Goal: Transaction & Acquisition: Purchase product/service

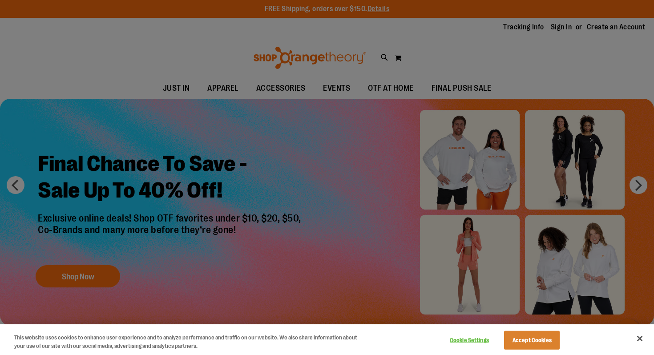
click at [527, 80] on div at bounding box center [327, 177] width 654 height 355
click at [529, 338] on button "Accept Cookies" at bounding box center [532, 340] width 56 height 19
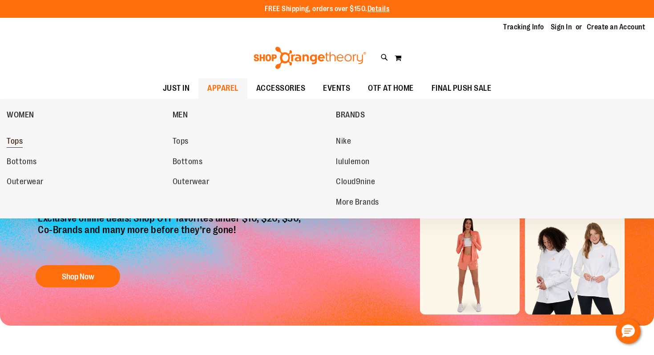
click at [16, 146] on span "Tops" at bounding box center [15, 142] width 16 height 11
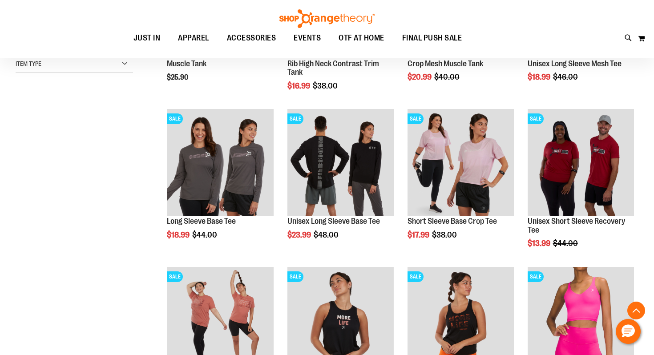
scroll to position [240, 0]
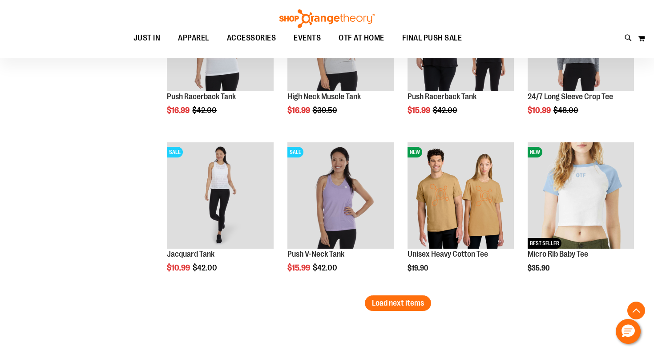
scroll to position [1299, 0]
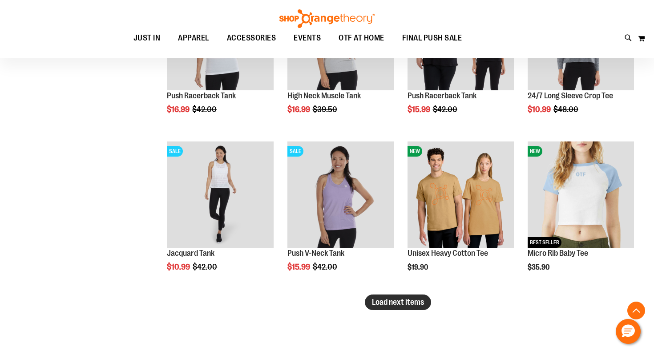
click at [408, 305] on span "Load next items" at bounding box center [398, 301] width 52 height 9
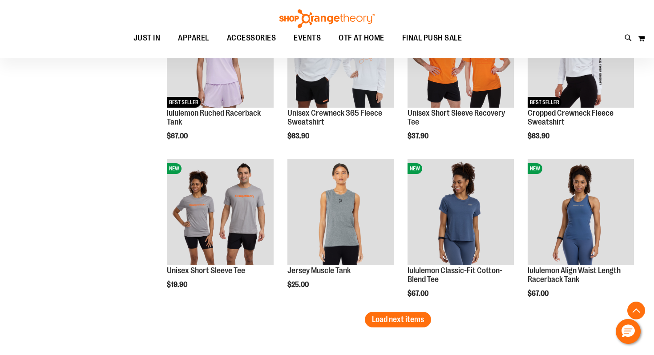
scroll to position [1757, 0]
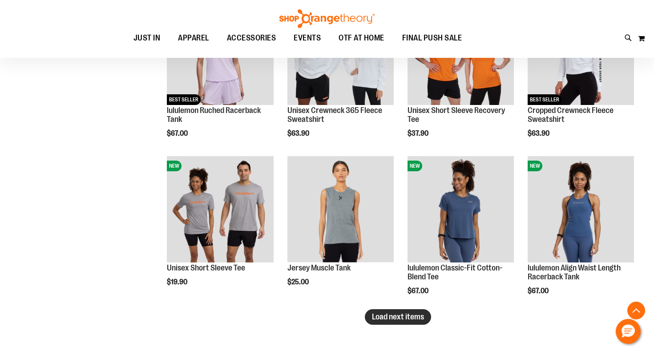
click at [390, 318] on span "Load next items" at bounding box center [398, 316] width 52 height 9
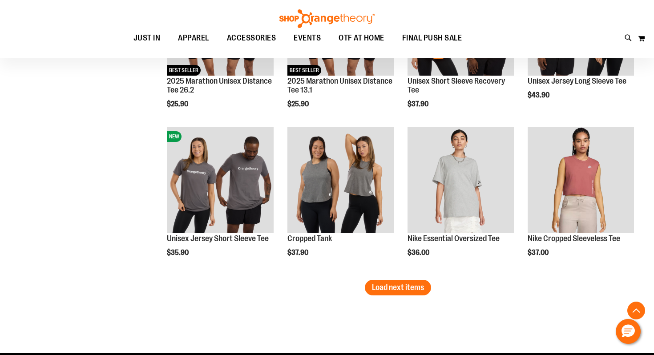
scroll to position [2260, 0]
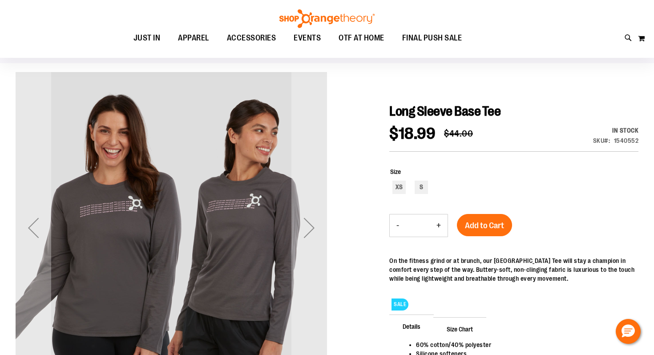
scroll to position [65, 0]
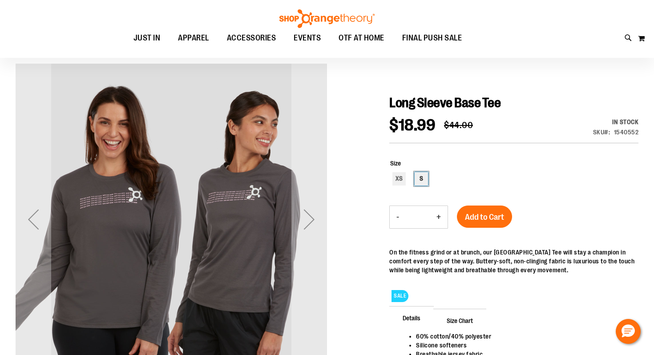
click at [421, 180] on div "S" at bounding box center [420, 178] width 13 height 13
type input "***"
click at [310, 216] on div "Next" at bounding box center [309, 219] width 36 height 36
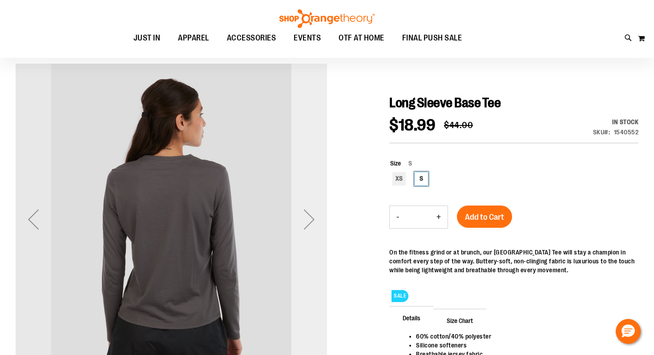
click at [310, 216] on div "Next" at bounding box center [309, 219] width 36 height 36
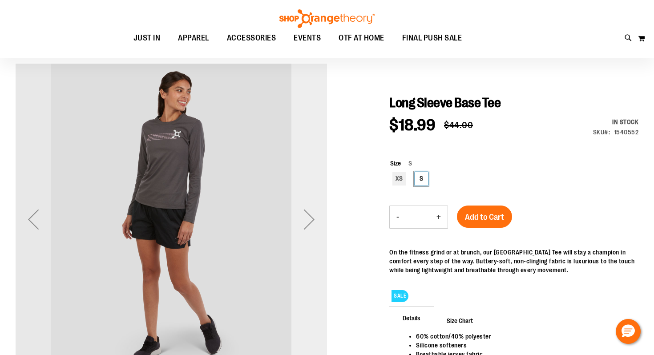
click at [310, 216] on div "Next" at bounding box center [309, 219] width 36 height 36
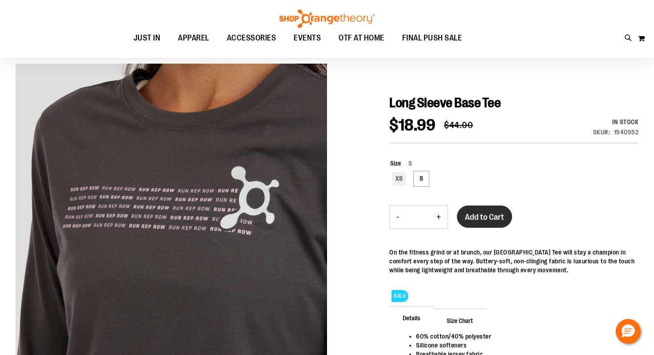
click at [497, 221] on span "Add to Cart" at bounding box center [484, 217] width 39 height 10
